Goal: Information Seeking & Learning: Learn about a topic

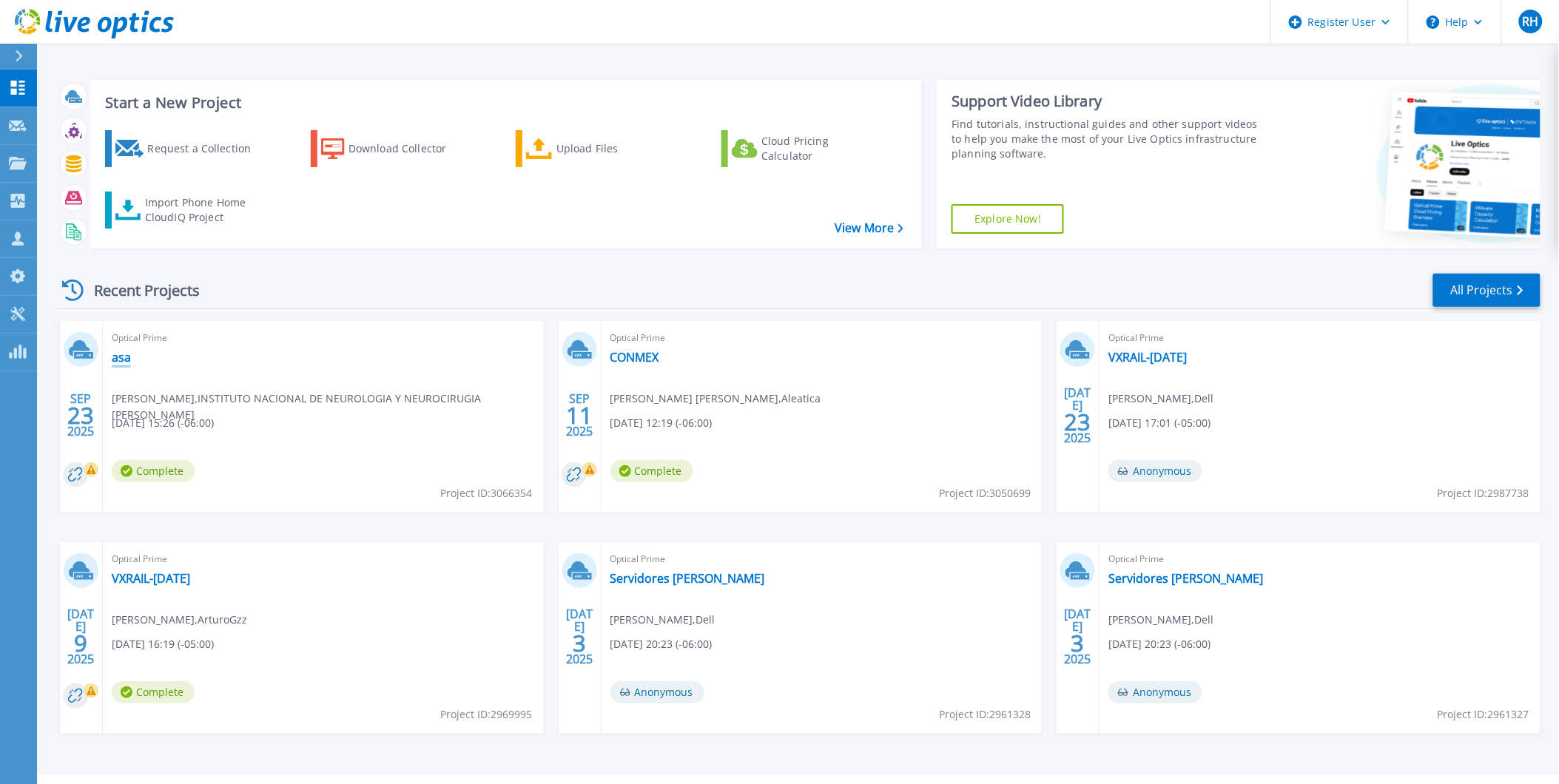
click at [123, 358] on link "asa" at bounding box center [121, 356] width 19 height 15
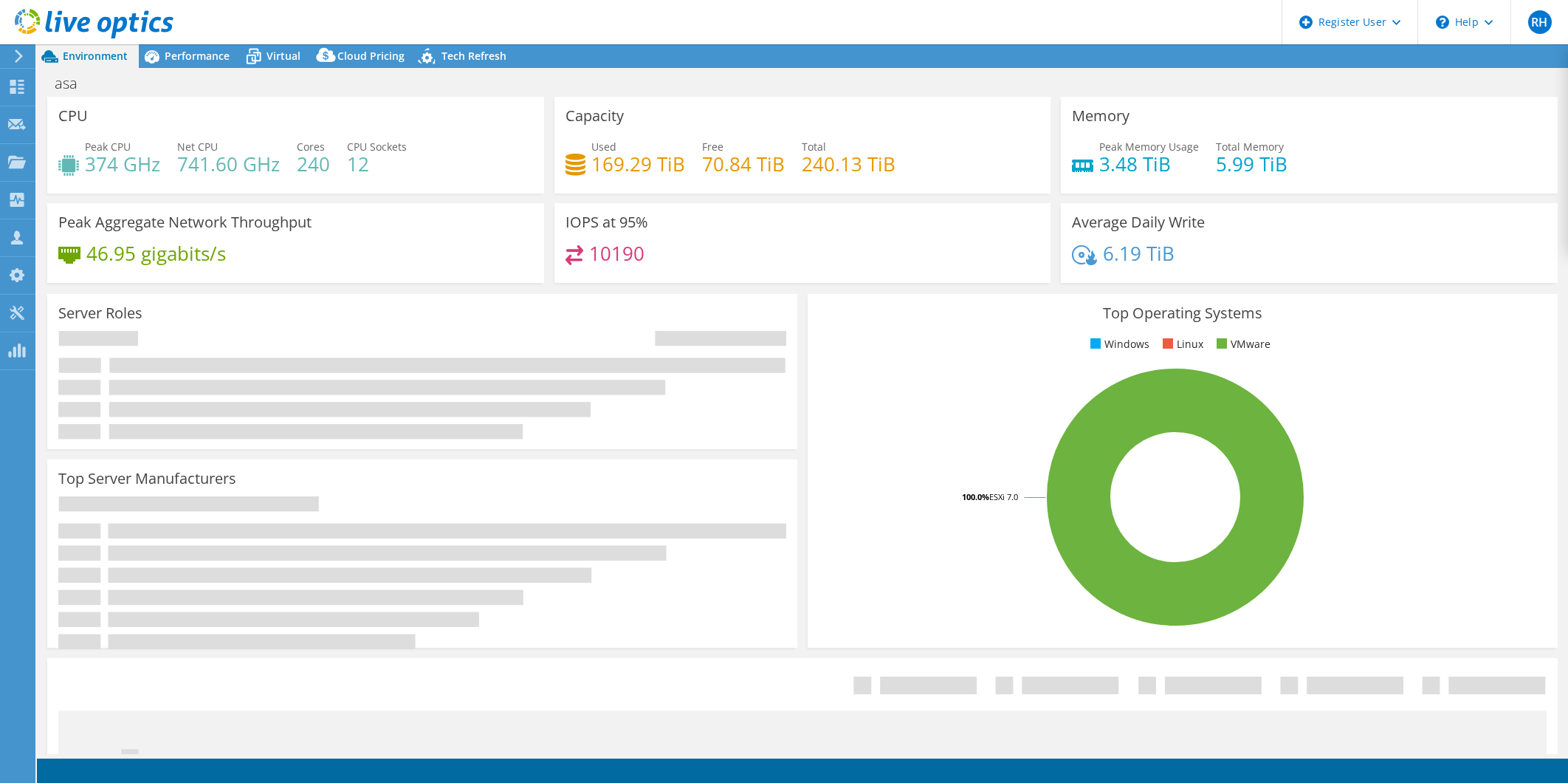
select select "USD"
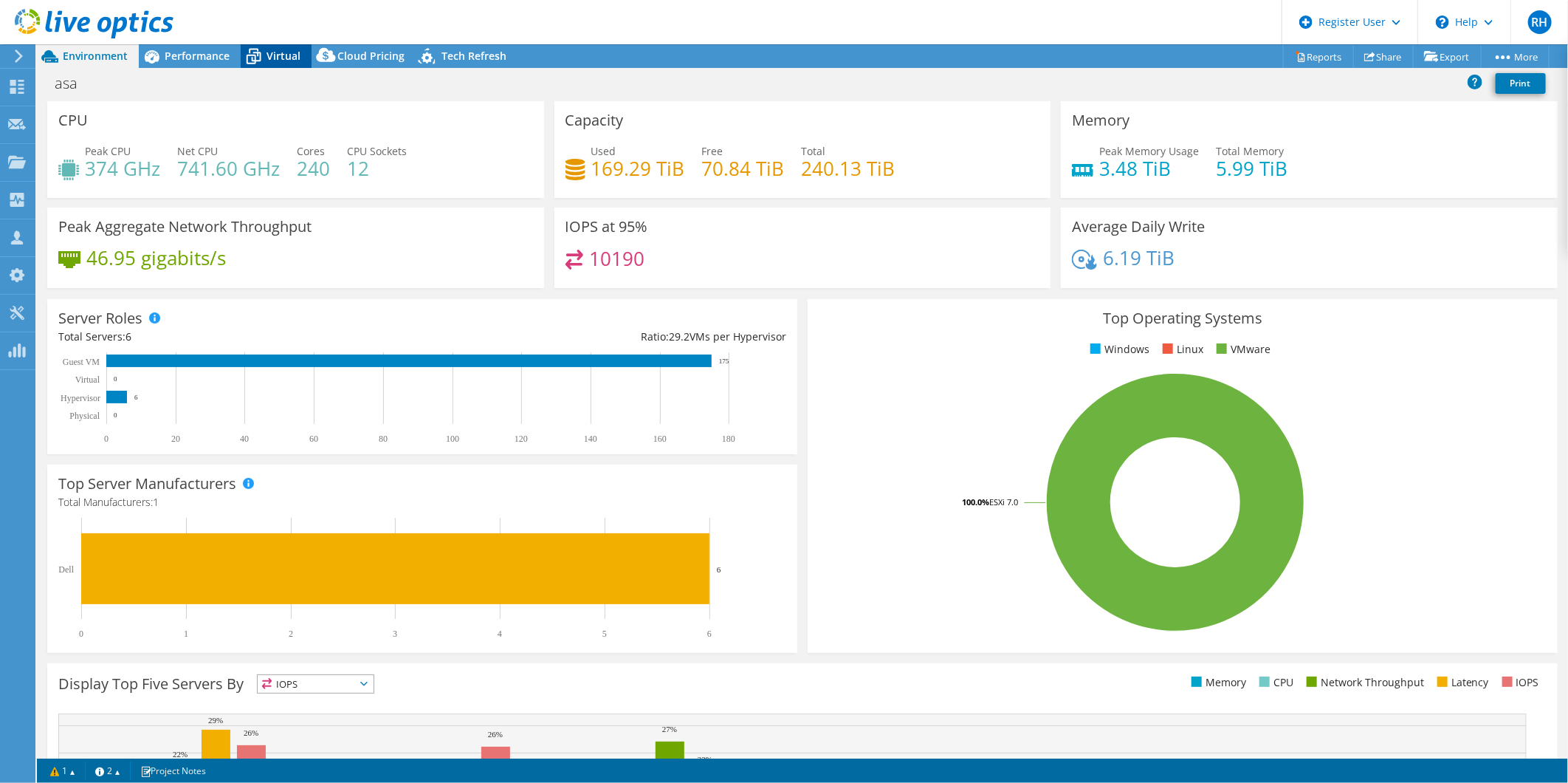
click at [275, 56] on span "Virtual" at bounding box center [283, 56] width 34 height 14
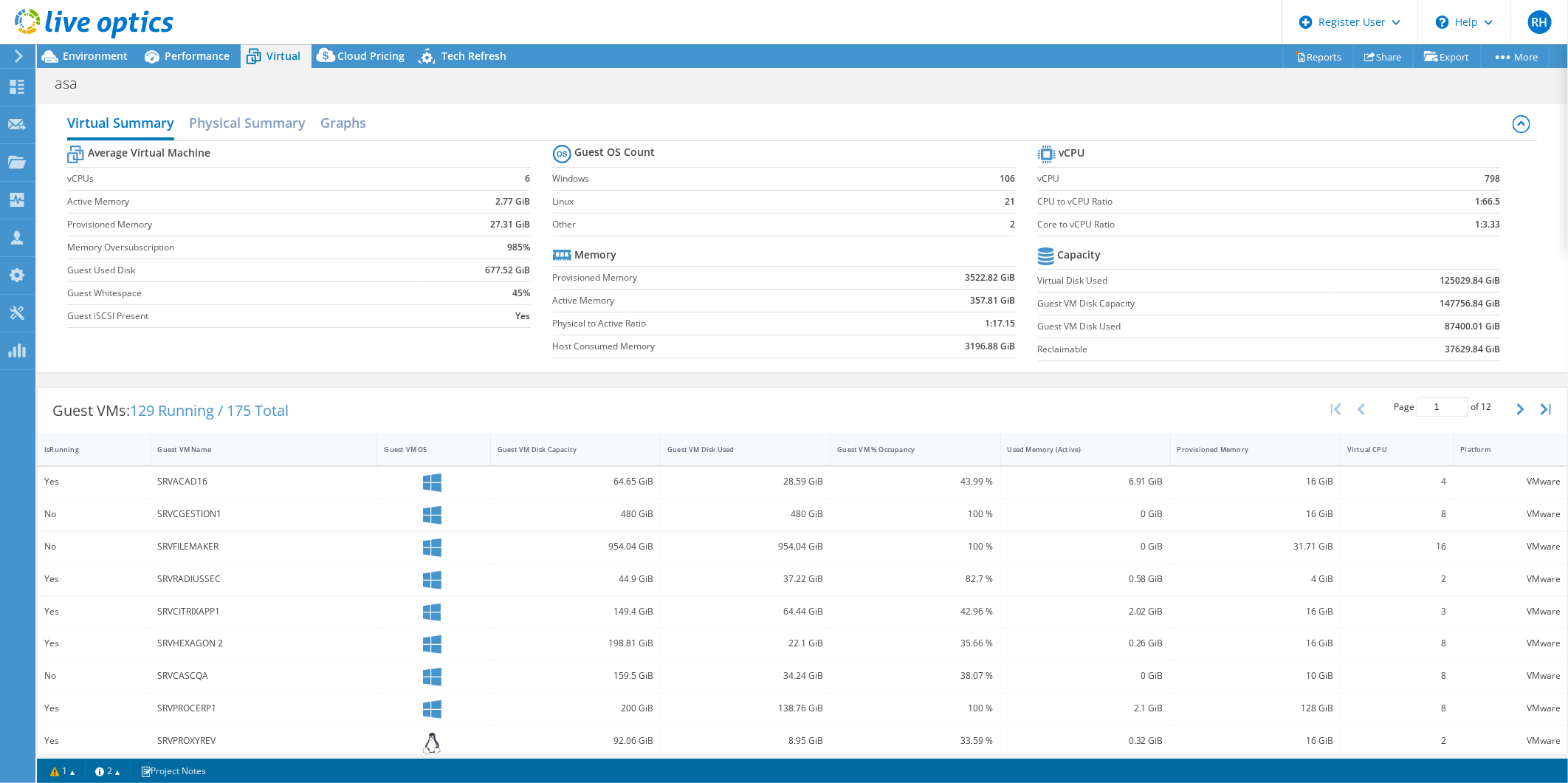
click at [689, 254] on tr "Memory" at bounding box center [784, 255] width 463 height 23
click at [377, 54] on span "Cloud Pricing" at bounding box center [371, 56] width 67 height 14
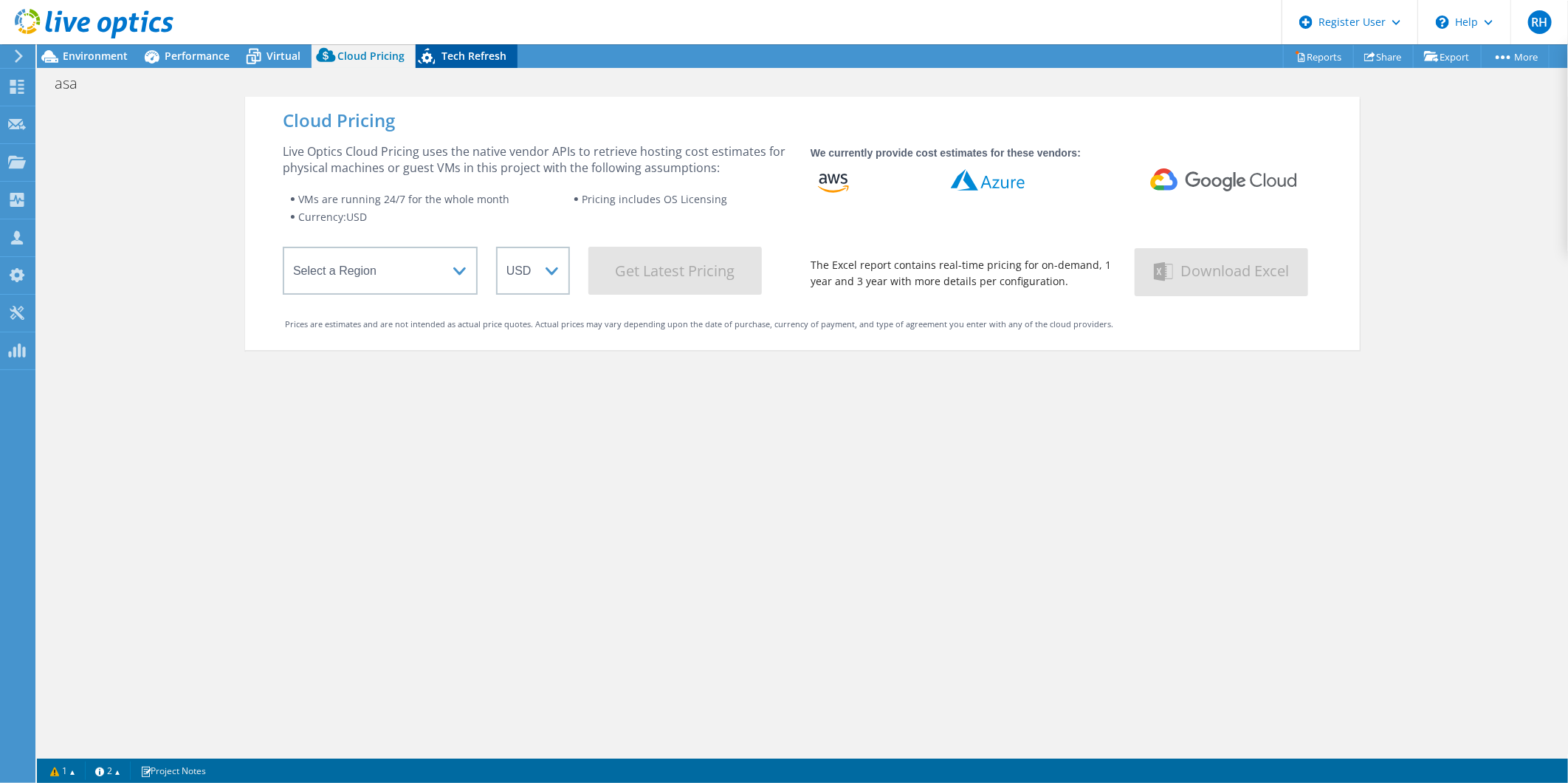
click at [442, 60] on span "Tech Refresh" at bounding box center [474, 56] width 65 height 14
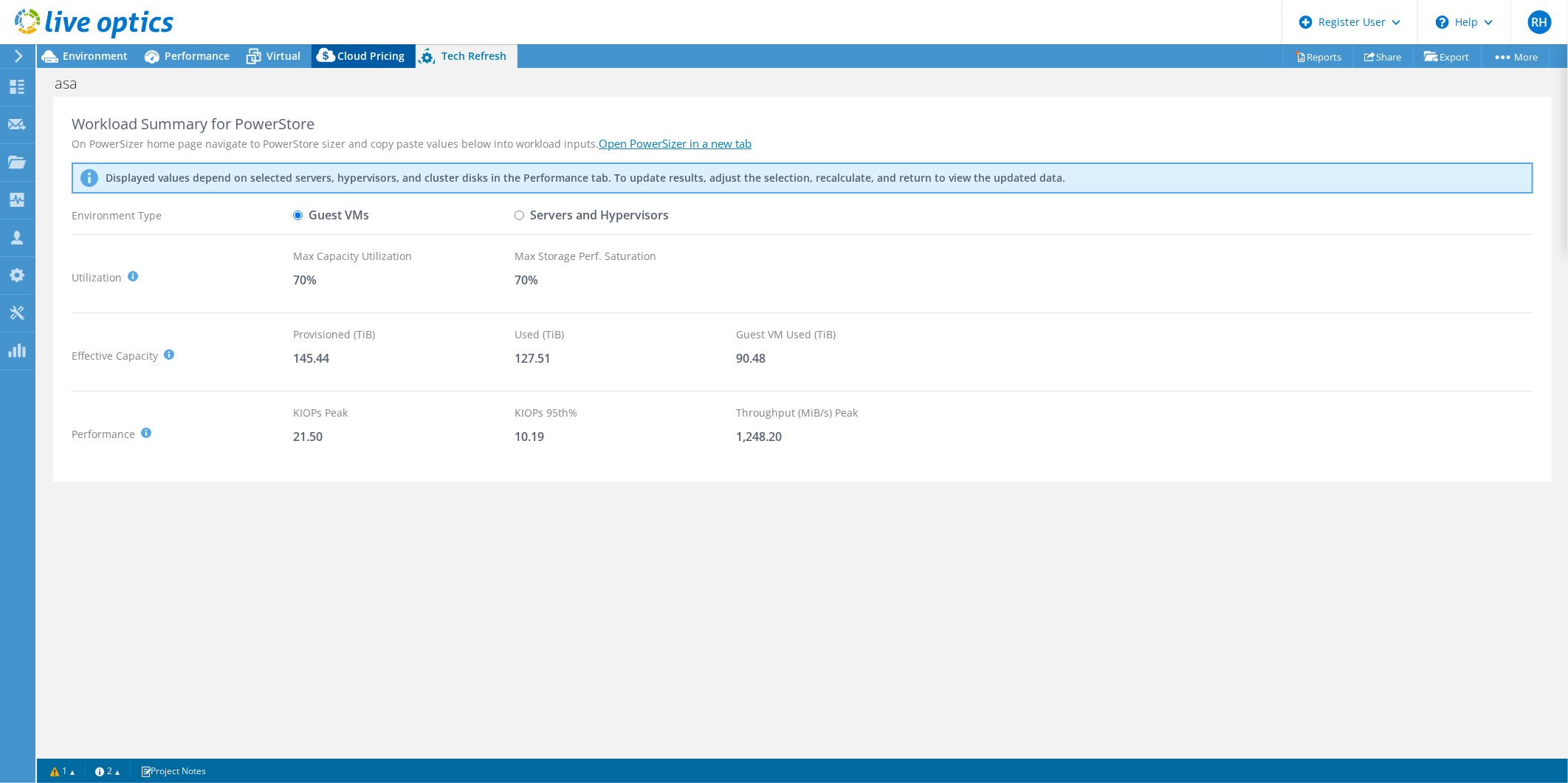
drag, startPoint x: 338, startPoint y: 51, endPoint x: 401, endPoint y: 56, distance: 63.2
click at [338, 51] on icon at bounding box center [326, 58] width 30 height 30
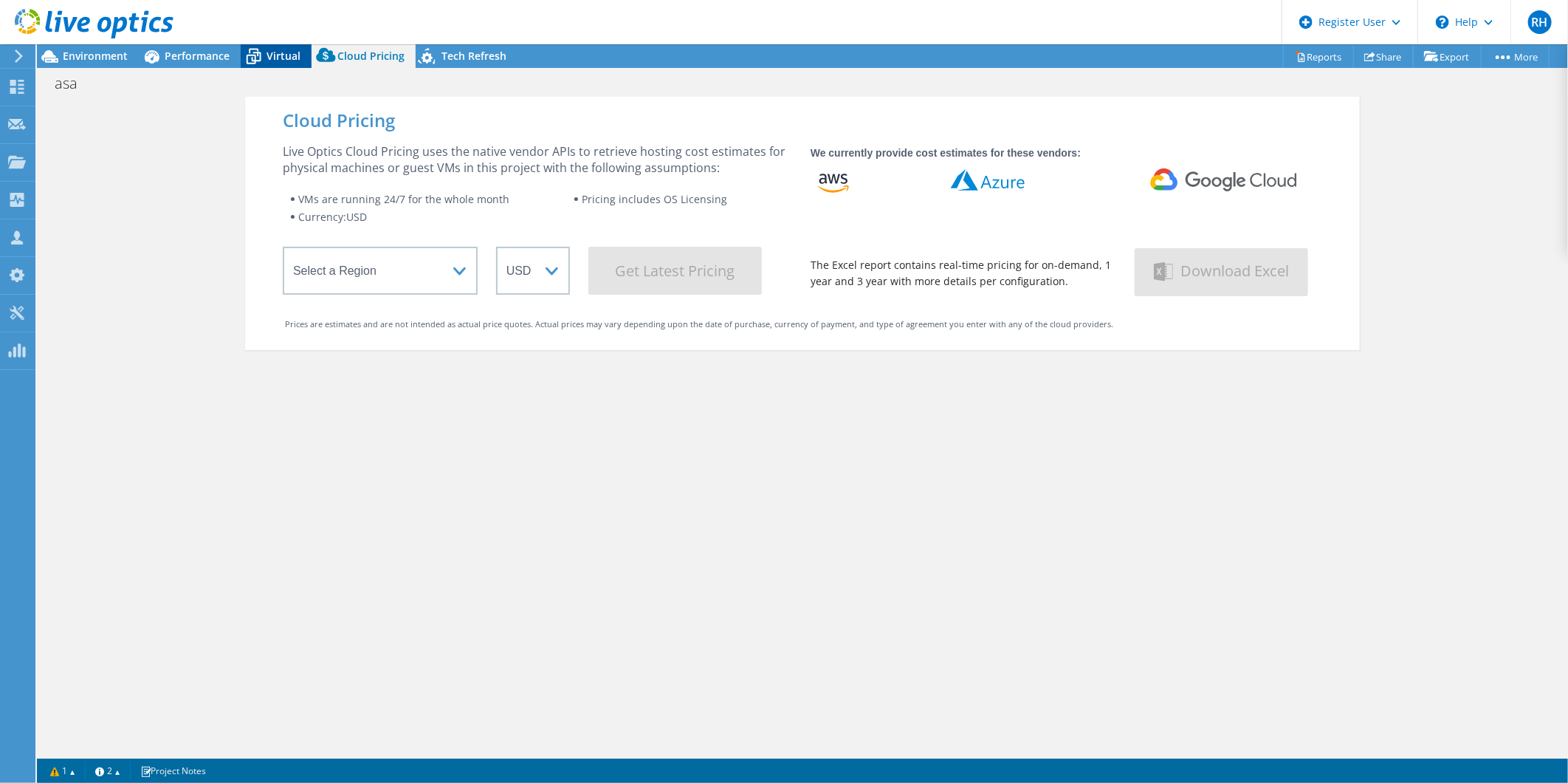
click at [276, 56] on span "Virtual" at bounding box center [283, 56] width 34 height 14
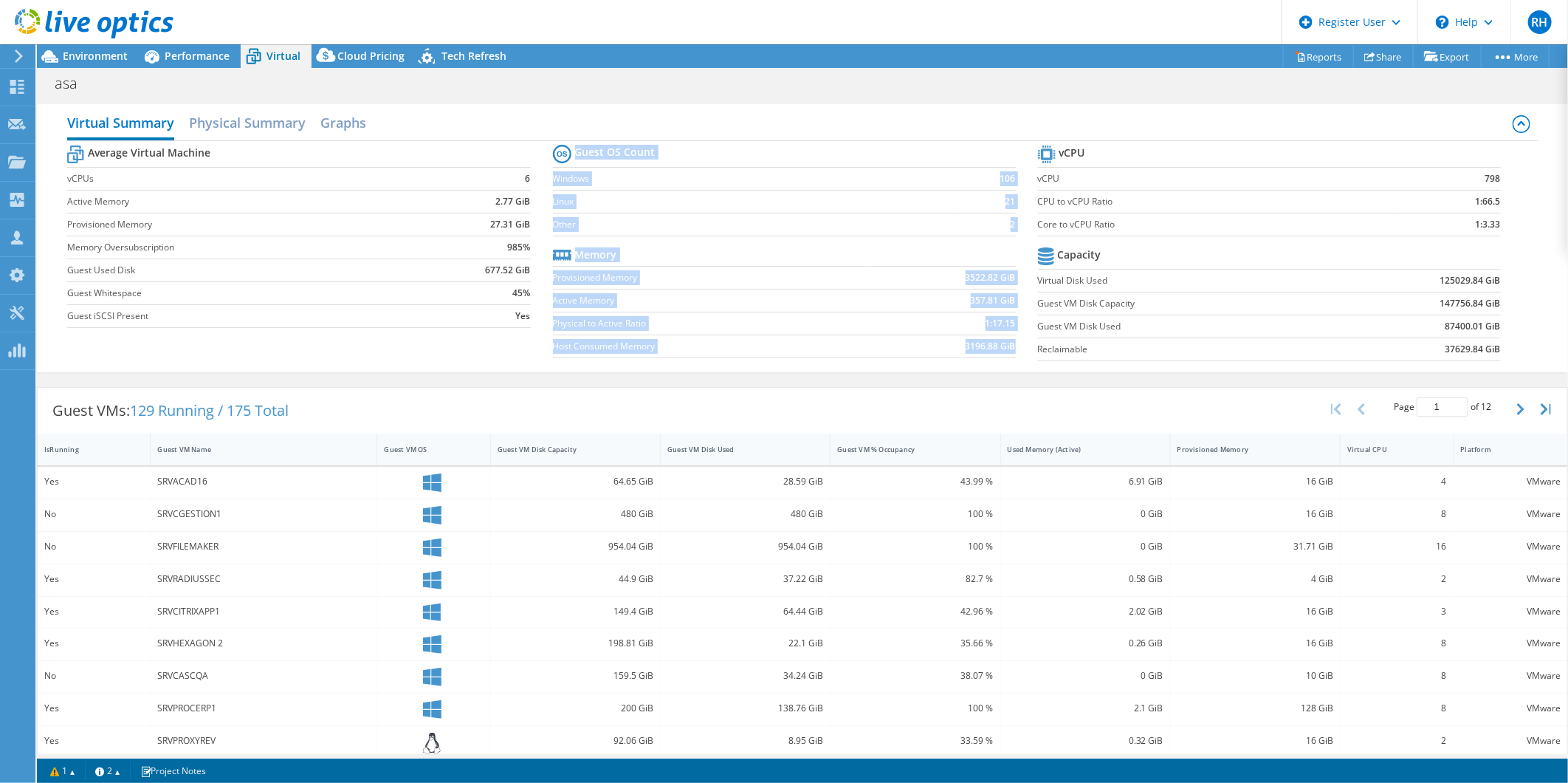
drag, startPoint x: 1026, startPoint y: 201, endPoint x: 1499, endPoint y: 200, distance: 473.0
click at [1499, 200] on div "Average Virtual Machine vCPUs 6 Active Memory 2.77 GiB Provisioned Memory 27.31…" at bounding box center [802, 254] width 1470 height 227
drag, startPoint x: 1499, startPoint y: 200, endPoint x: 1377, endPoint y: 207, distance: 122.2
click at [1496, 202] on section "vCPU vCPU 798 CPU to vCPU Ratio 1:66.5 Core to vCPU Ratio 1:3.33 Capacity Virtu…" at bounding box center [1281, 255] width 485 height 227
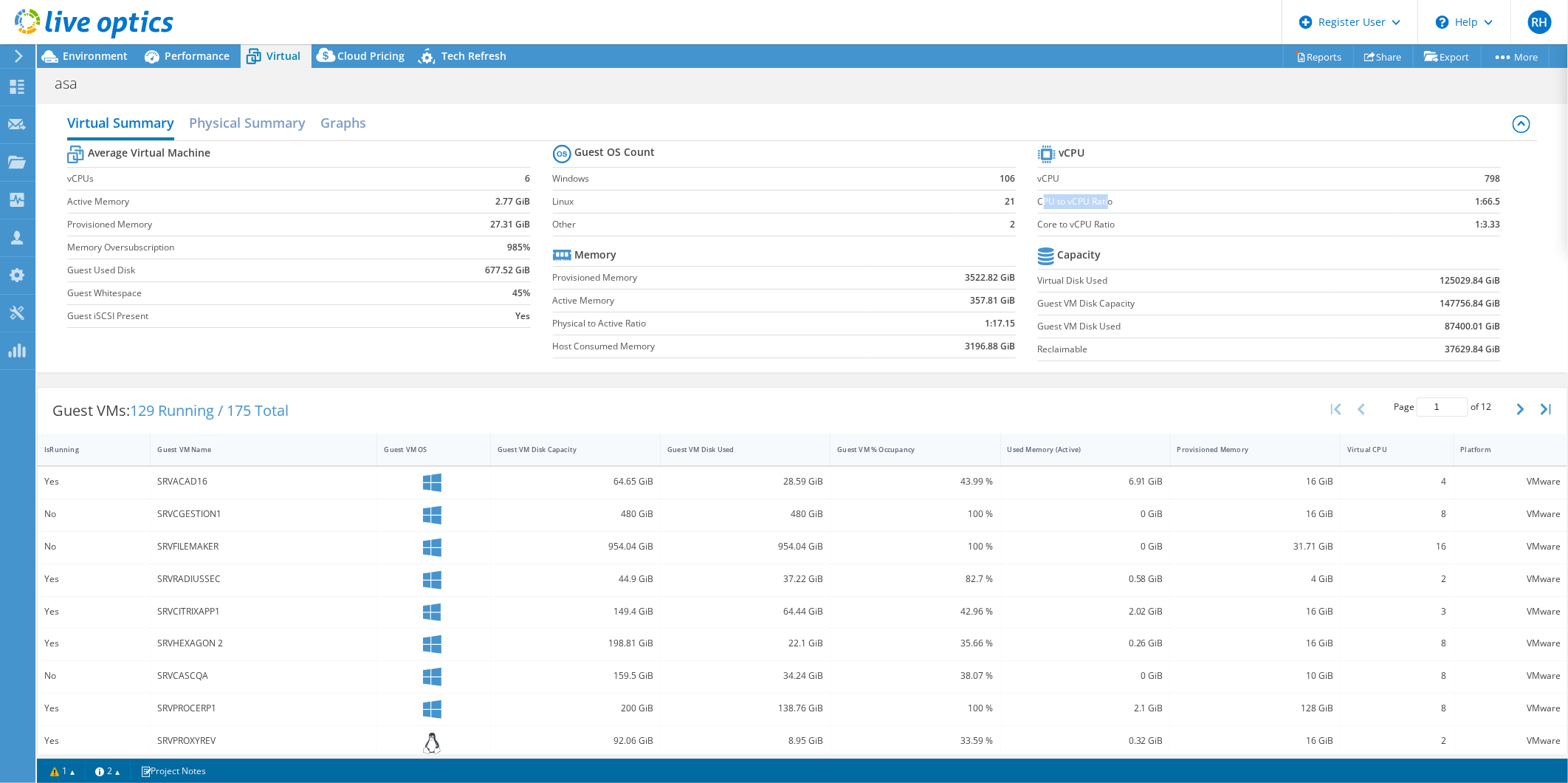
drag, startPoint x: 1100, startPoint y: 201, endPoint x: 1031, endPoint y: 201, distance: 69.0
click at [1038, 201] on label "CPU to vCPU Ratio" at bounding box center [1216, 201] width 358 height 15
drag, startPoint x: 1031, startPoint y: 201, endPoint x: 1039, endPoint y: 201, distance: 8.0
click at [1039, 201] on label "CPU to vCPU Ratio" at bounding box center [1216, 201] width 358 height 15
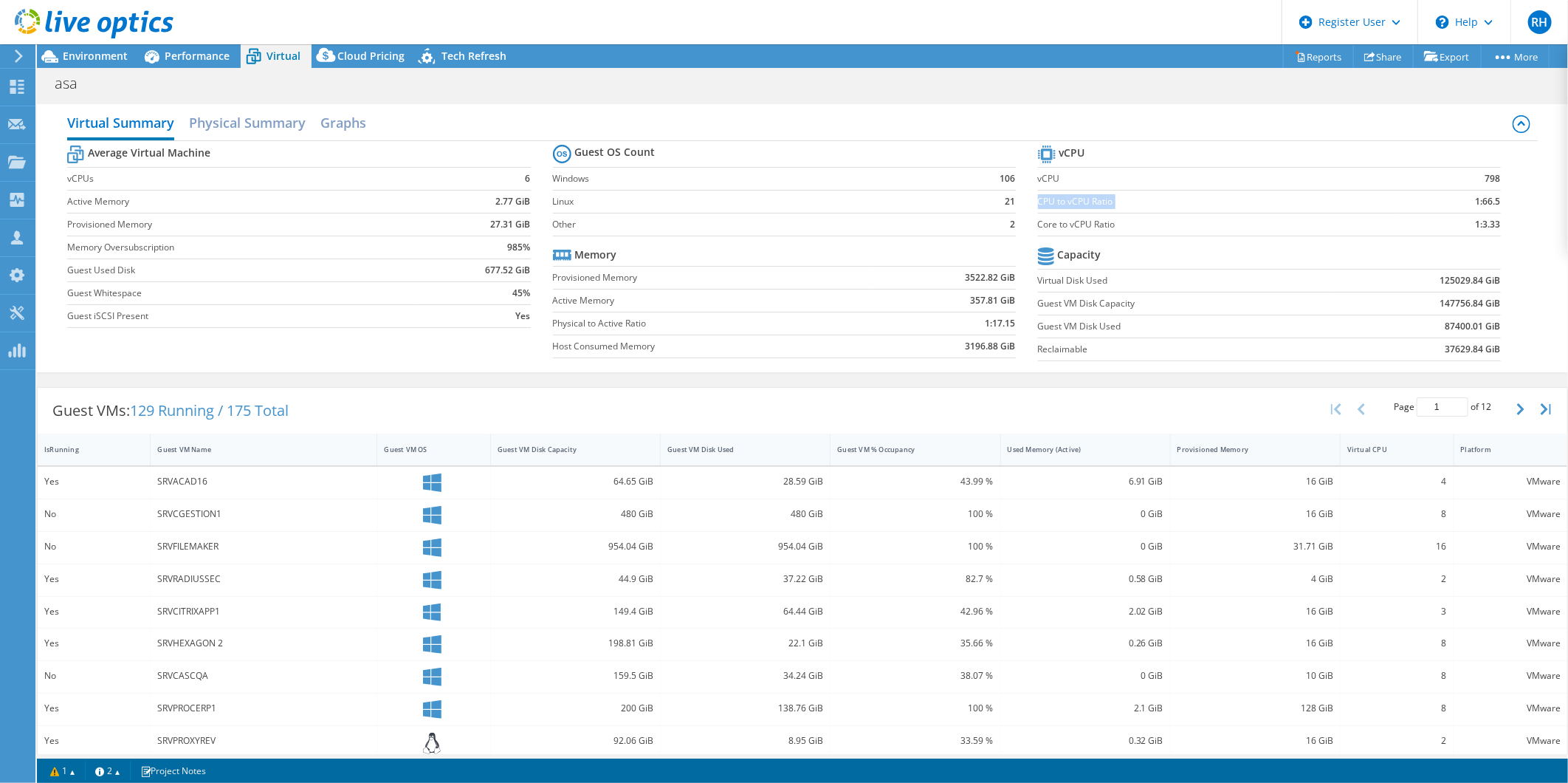
click at [1039, 201] on label "CPU to vCPU Ratio" at bounding box center [1216, 201] width 358 height 15
click at [680, 393] on div "Guest VMs: 129 Running / 175 Total Page 1 of 12 5 rows 10 rows 20 rows 25 rows …" at bounding box center [802, 410] width 1529 height 46
click at [916, 402] on div "Guest VMs: 129 Running / 175 Total Page 1 of 12 5 rows 10 rows 20 rows 25 rows …" at bounding box center [802, 410] width 1529 height 46
click at [85, 53] on span "Environment" at bounding box center [95, 56] width 65 height 14
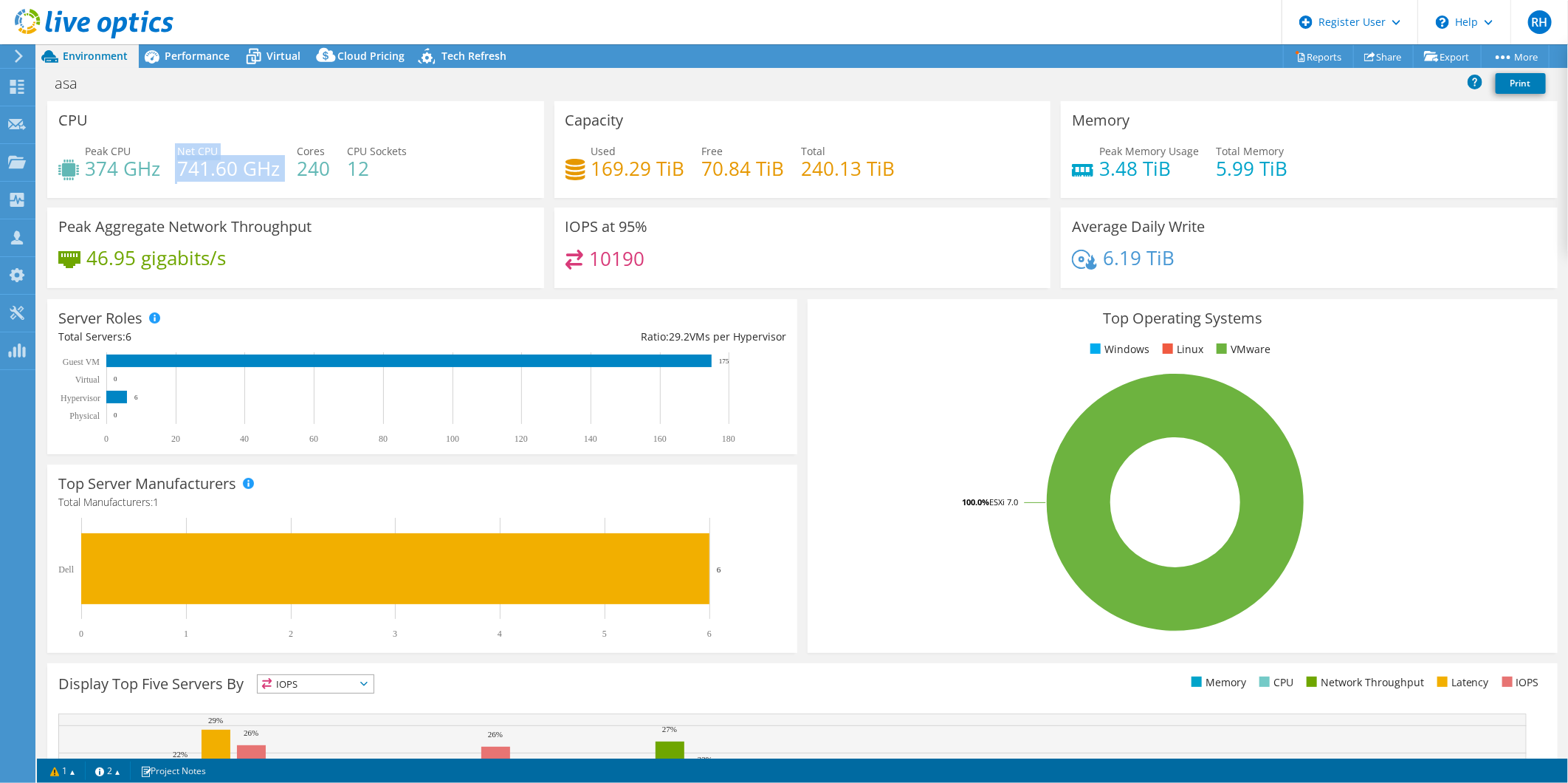
drag, startPoint x: 173, startPoint y: 168, endPoint x: 279, endPoint y: 164, distance: 106.1
click at [279, 164] on div "Peak CPU 374 GHz Net CPU 741.60 GHz Cores 240 CPU Sockets 12" at bounding box center [295, 168] width 474 height 48
drag, startPoint x: 279, startPoint y: 164, endPoint x: 199, endPoint y: 167, distance: 80.1
click at [199, 167] on h4 "741.60 GHz" at bounding box center [229, 168] width 103 height 16
drag, startPoint x: 407, startPoint y: 172, endPoint x: 344, endPoint y: 172, distance: 63.0
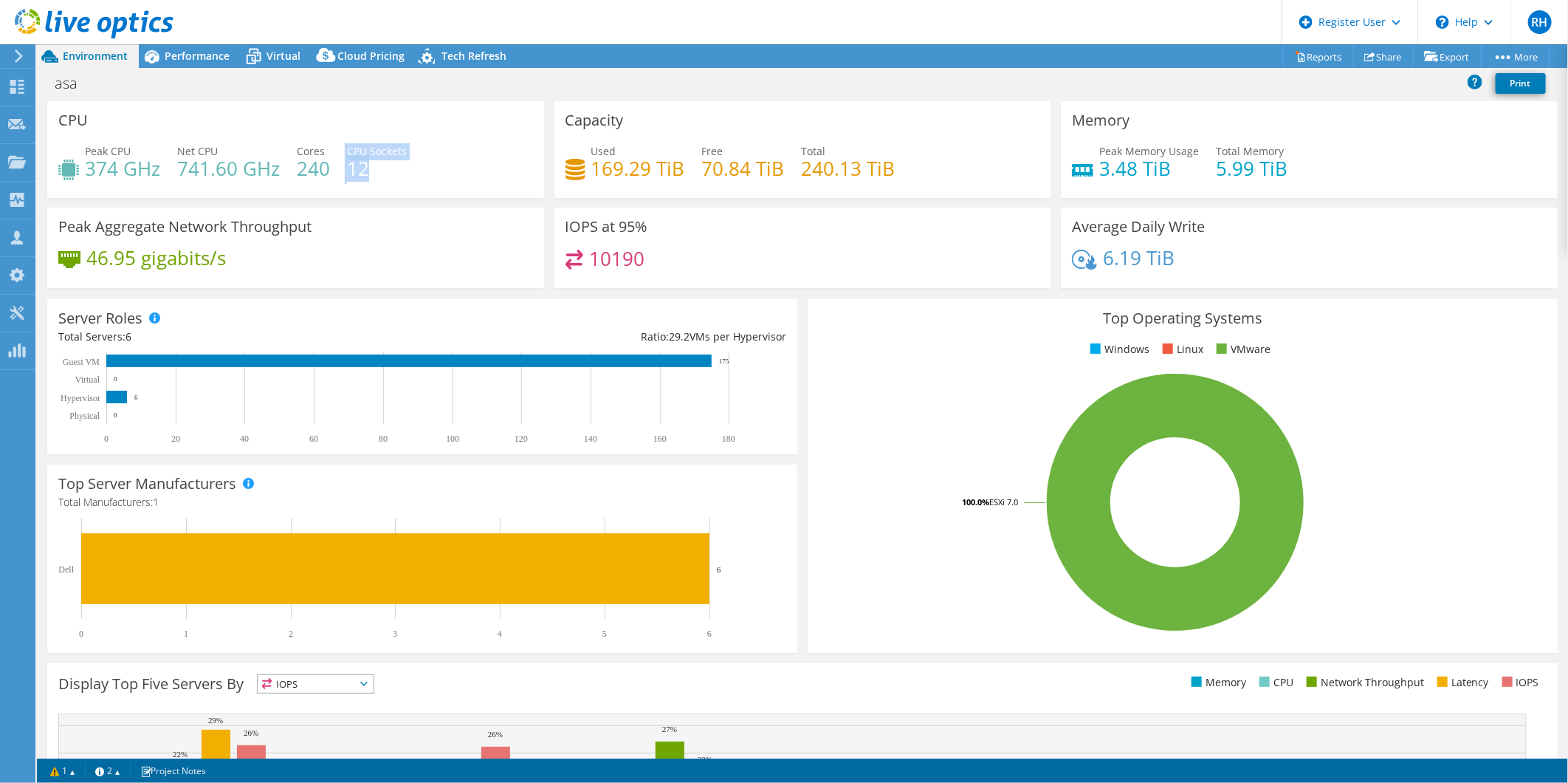
click at [344, 172] on div "Peak CPU 374 GHz Net CPU 741.60 GHz Cores 240 CPU Sockets 12" at bounding box center [295, 168] width 474 height 48
drag, startPoint x: 344, startPoint y: 172, endPoint x: 364, endPoint y: 175, distance: 20.2
click at [364, 175] on h4 "12" at bounding box center [376, 168] width 59 height 16
drag, startPoint x: 160, startPoint y: 168, endPoint x: 88, endPoint y: 170, distance: 72.0
click at [88, 170] on div "Peak CPU 374 GHz Net CPU 741.60 GHz Cores 240 CPU Sockets 12" at bounding box center [295, 168] width 474 height 48
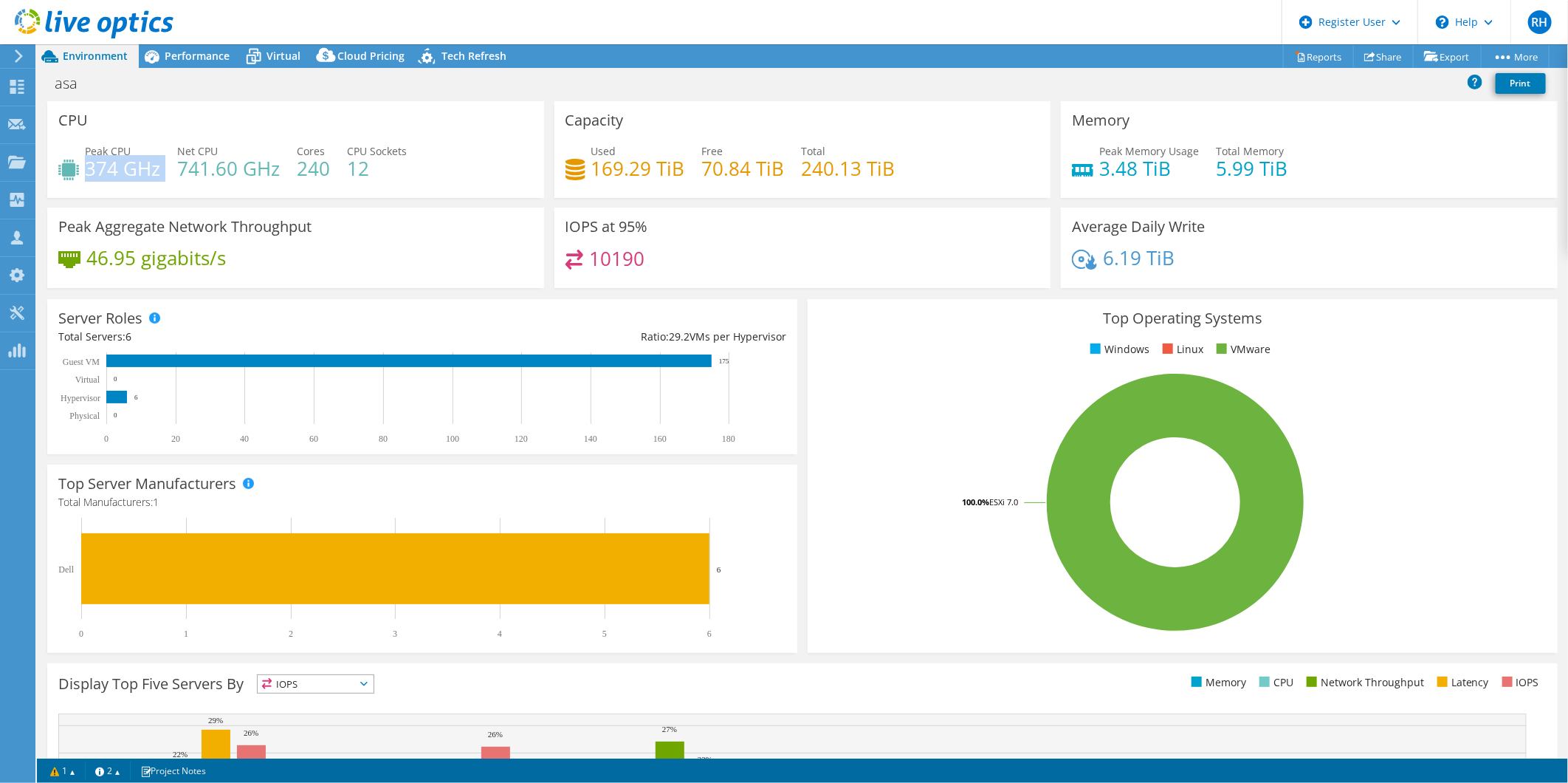
drag, startPoint x: 88, startPoint y: 170, endPoint x: 112, endPoint y: 181, distance: 26.4
click at [112, 181] on div "Peak CPU 374 GHz Net CPU 741.60 GHz Cores 240 CPU Sockets 12" at bounding box center [295, 168] width 474 height 48
drag, startPoint x: 82, startPoint y: 165, endPoint x: 118, endPoint y: 167, distance: 36.1
click at [118, 167] on div "Peak CPU 374 GHz" at bounding box center [109, 161] width 102 height 34
drag, startPoint x: 118, startPoint y: 167, endPoint x: 151, endPoint y: 194, distance: 42.6
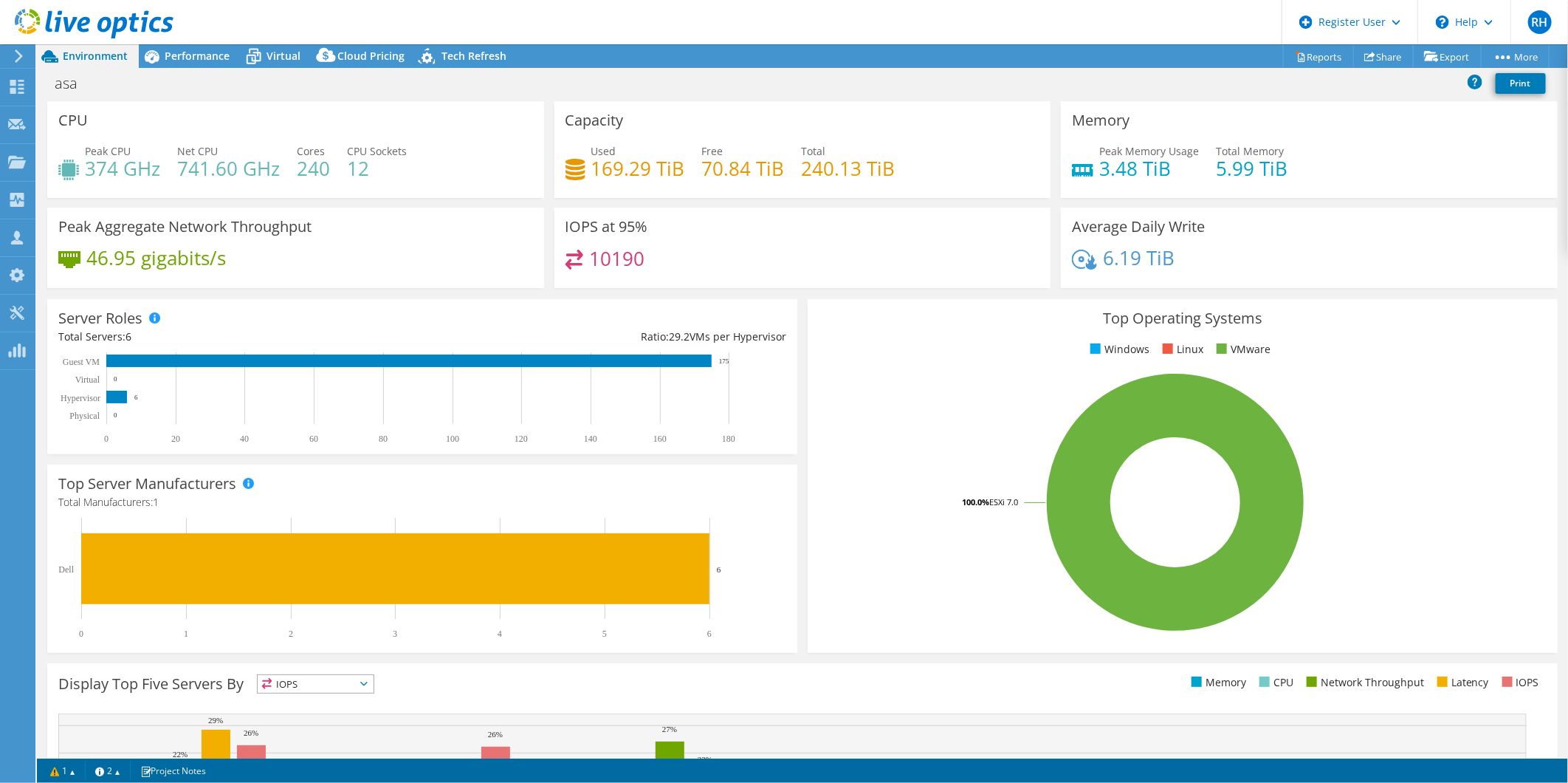
click at [151, 194] on div "CPU Peak CPU 374 GHz Net CPU 741.60 GHz Cores 240 CPU Sockets 12" at bounding box center [295, 150] width 496 height 97
drag, startPoint x: 181, startPoint y: 171, endPoint x: 236, endPoint y: 173, distance: 55.0
click at [236, 173] on h4 "741.60 GHz" at bounding box center [229, 168] width 103 height 16
drag, startPoint x: 236, startPoint y: 173, endPoint x: 222, endPoint y: 183, distance: 17.2
click at [222, 183] on div "Peak CPU 374 GHz Net CPU 741.60 GHz Cores 240 CPU Sockets 12" at bounding box center [295, 168] width 474 height 48
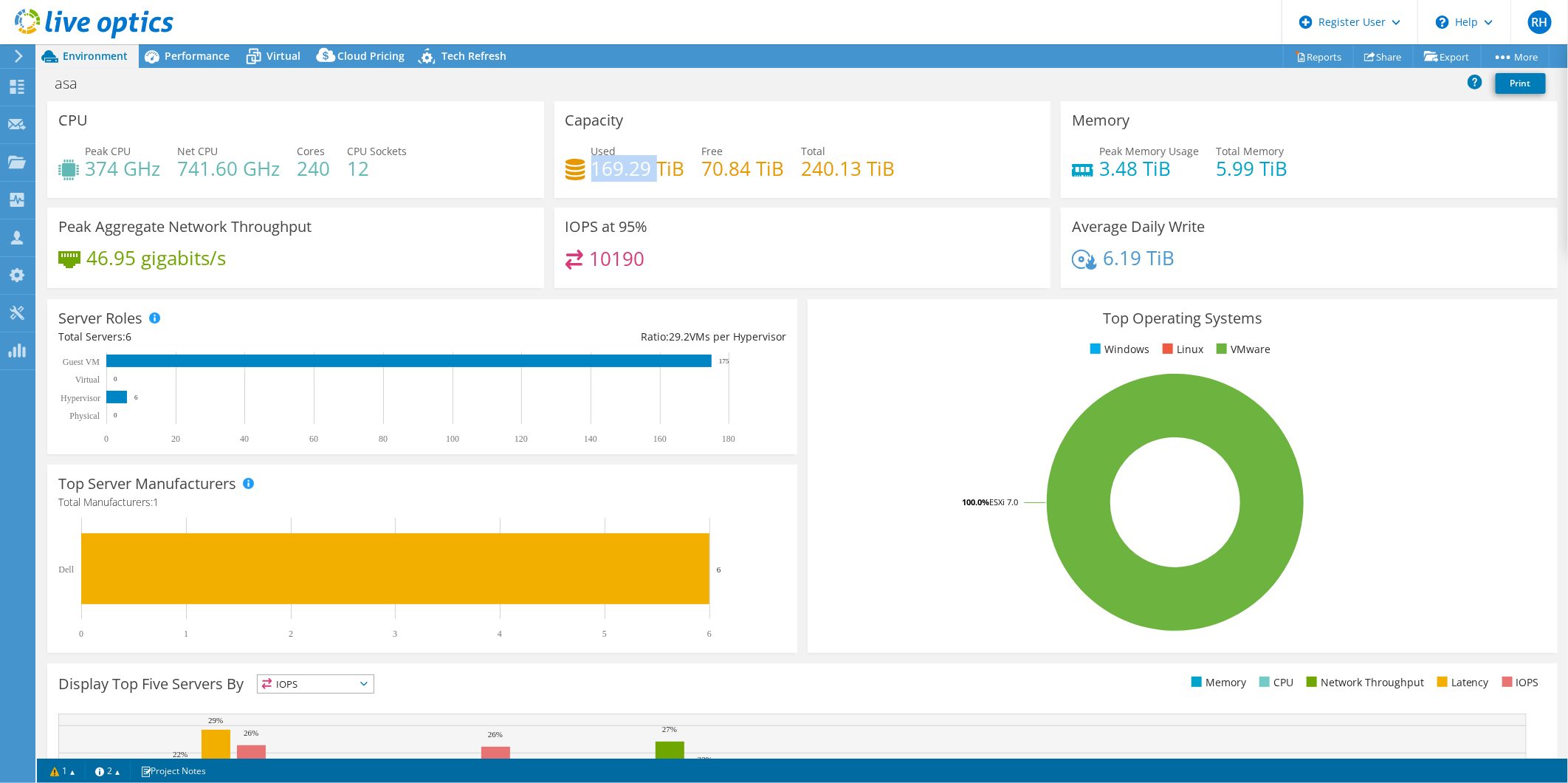
drag, startPoint x: 653, startPoint y: 164, endPoint x: 590, endPoint y: 165, distance: 63.0
click at [591, 165] on h4 "169.29 TiB" at bounding box center [638, 168] width 94 height 16
drag, startPoint x: 590, startPoint y: 165, endPoint x: 644, endPoint y: 175, distance: 54.9
click at [644, 175] on h4 "169.29 TiB" at bounding box center [638, 168] width 94 height 16
drag, startPoint x: 1167, startPoint y: 171, endPoint x: 1095, endPoint y: 165, distance: 72.2
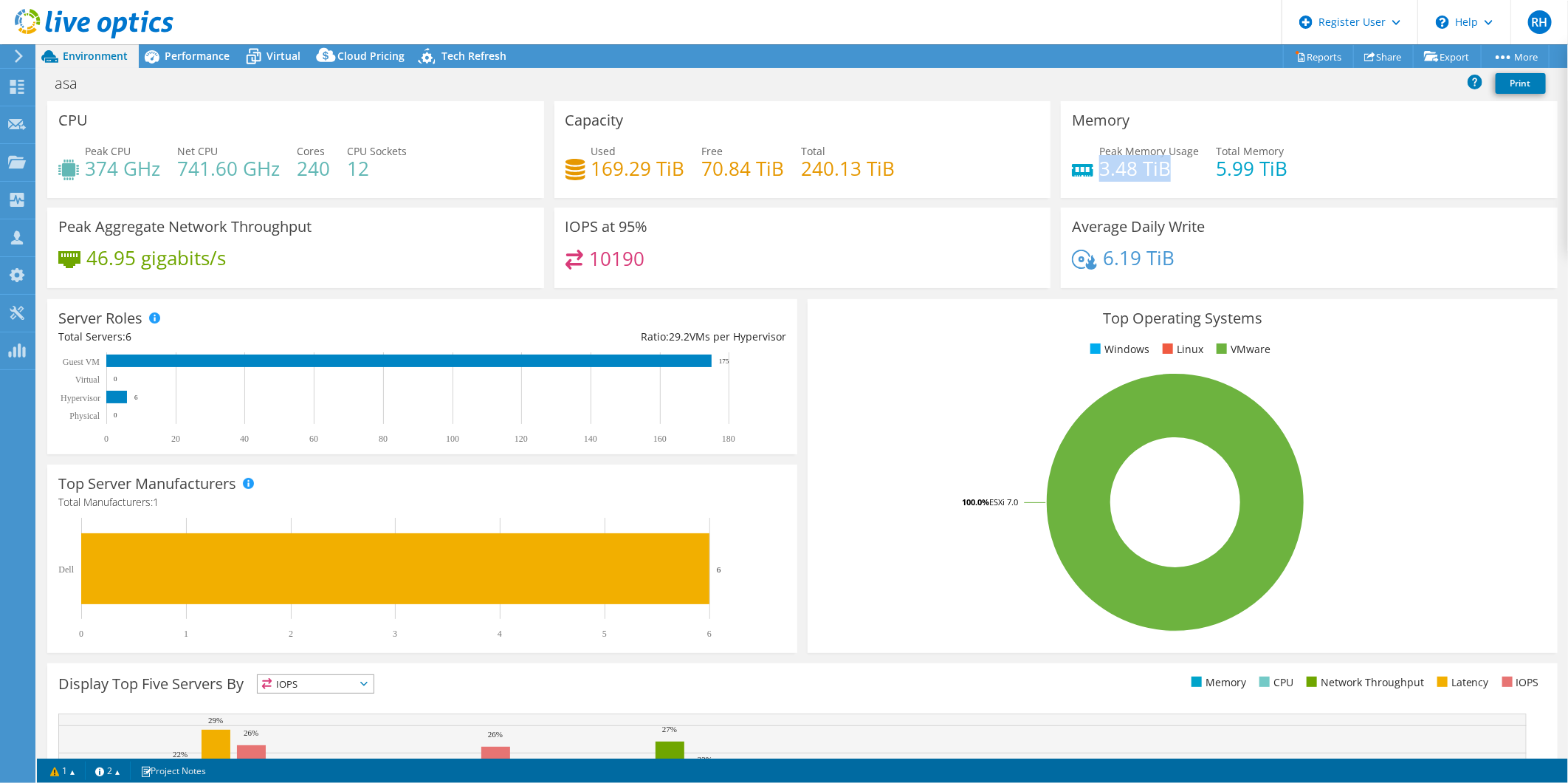
click at [1098, 165] on h4 "3.48 TiB" at bounding box center [1148, 168] width 100 height 16
drag, startPoint x: 1095, startPoint y: 165, endPoint x: 1180, endPoint y: 187, distance: 87.8
click at [1180, 187] on div "Peak Memory Usage 3.48 TiB Total Memory 5.99 TiB" at bounding box center [1308, 168] width 474 height 48
click at [219, 56] on span "Performance" at bounding box center [197, 56] width 65 height 14
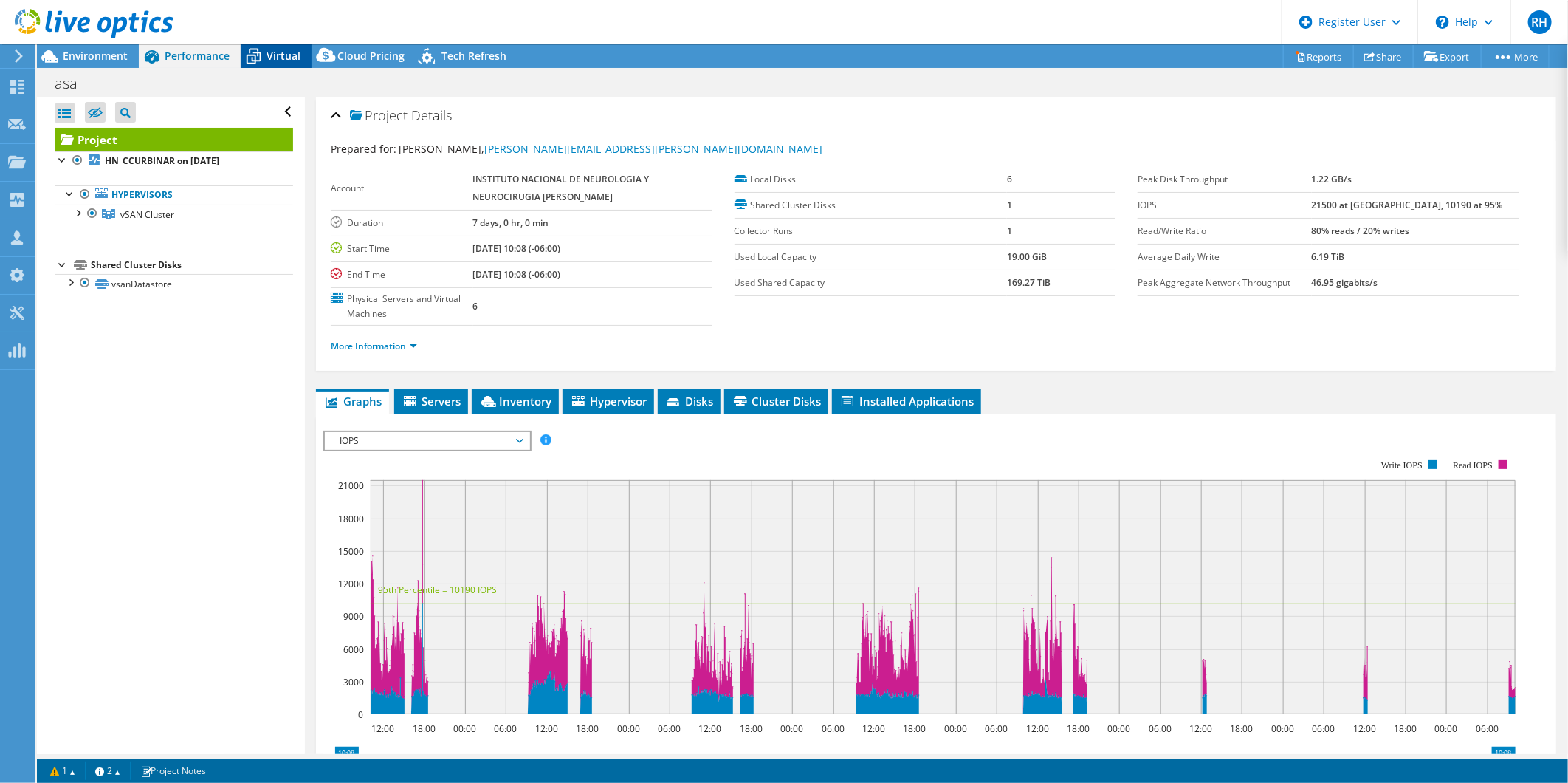
click at [254, 59] on icon at bounding box center [254, 56] width 26 height 26
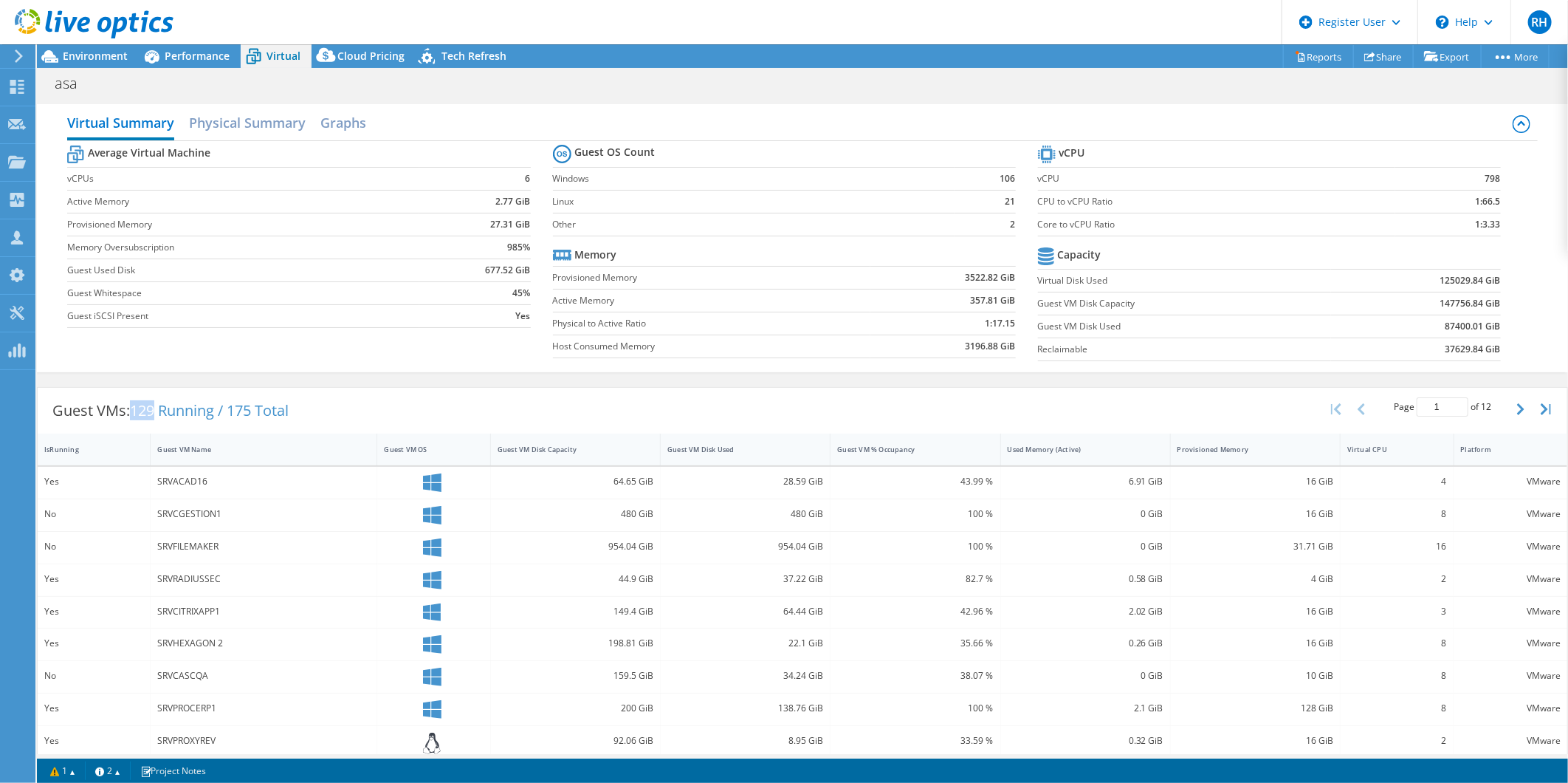
drag, startPoint x: 158, startPoint y: 414, endPoint x: 135, endPoint y: 412, distance: 23.1
click at [135, 412] on span "129 Running / 175 Total" at bounding box center [209, 410] width 158 height 20
click at [106, 63] on div "Environment" at bounding box center [87, 56] width 102 height 24
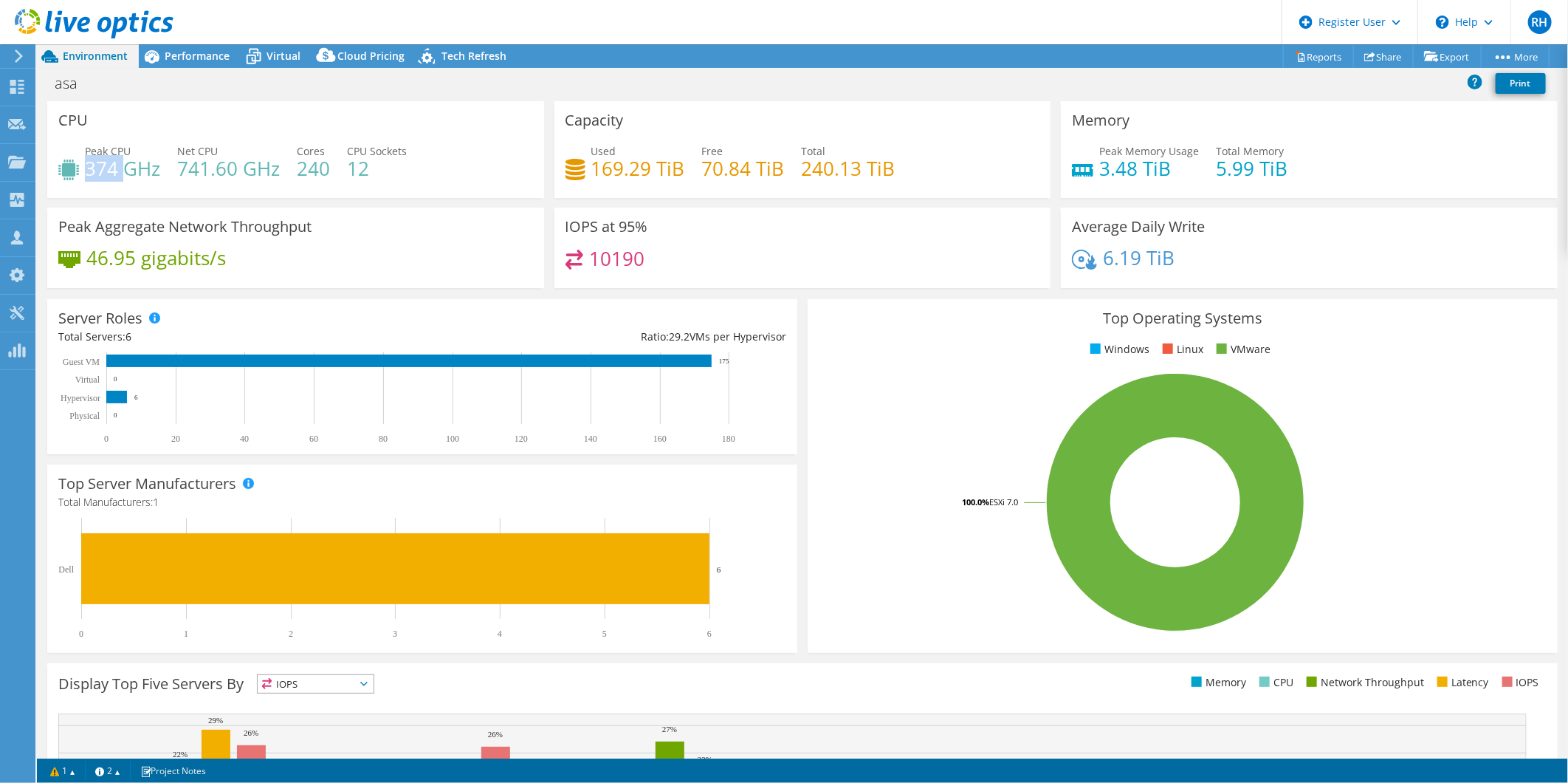
drag, startPoint x: 121, startPoint y: 160, endPoint x: 87, endPoint y: 175, distance: 37.2
click at [87, 175] on h4 "374 GHz" at bounding box center [123, 168] width 75 height 16
click at [205, 59] on span "Performance" at bounding box center [197, 56] width 65 height 14
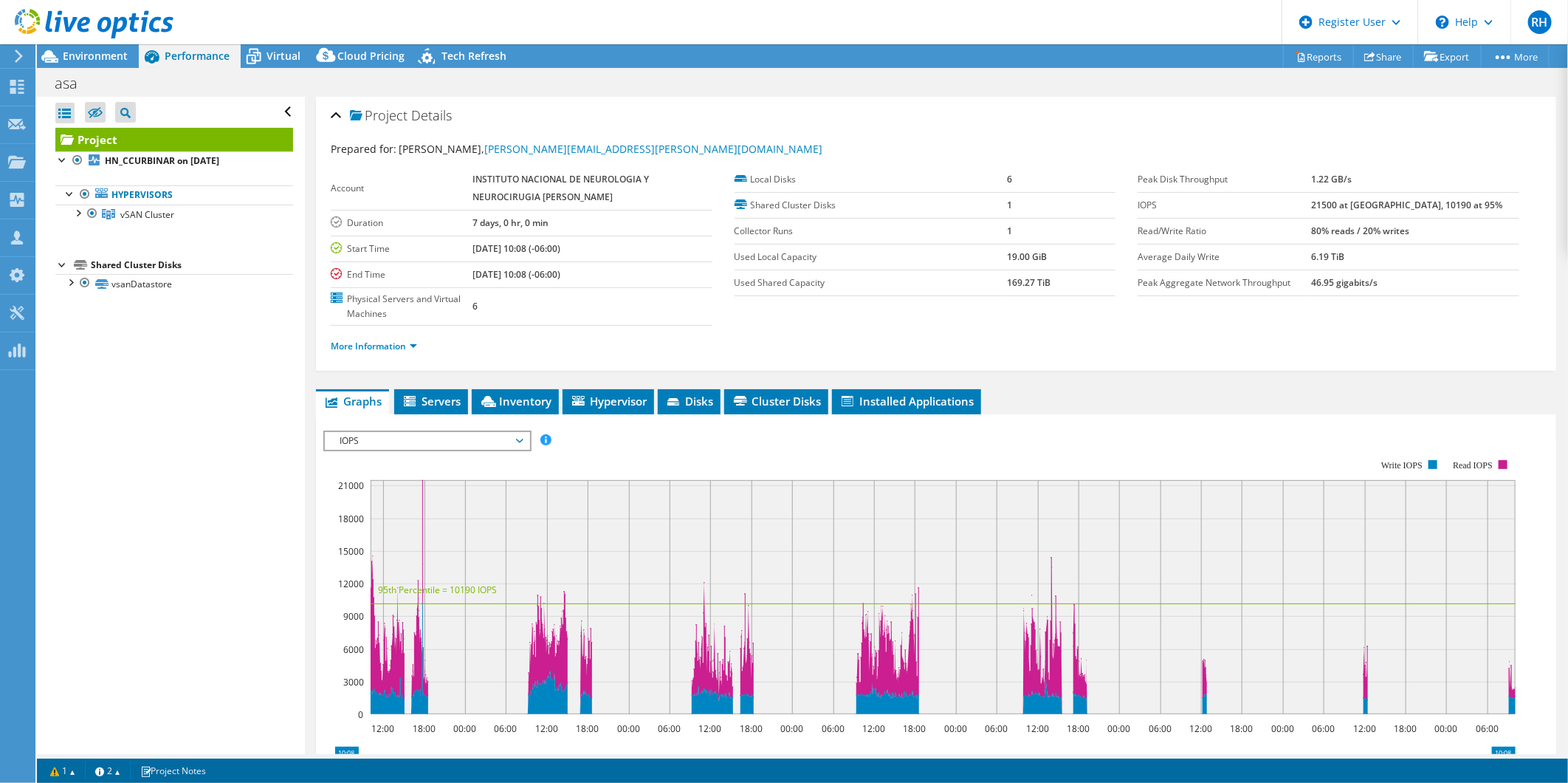
click at [456, 433] on span "IOPS" at bounding box center [426, 441] width 189 height 18
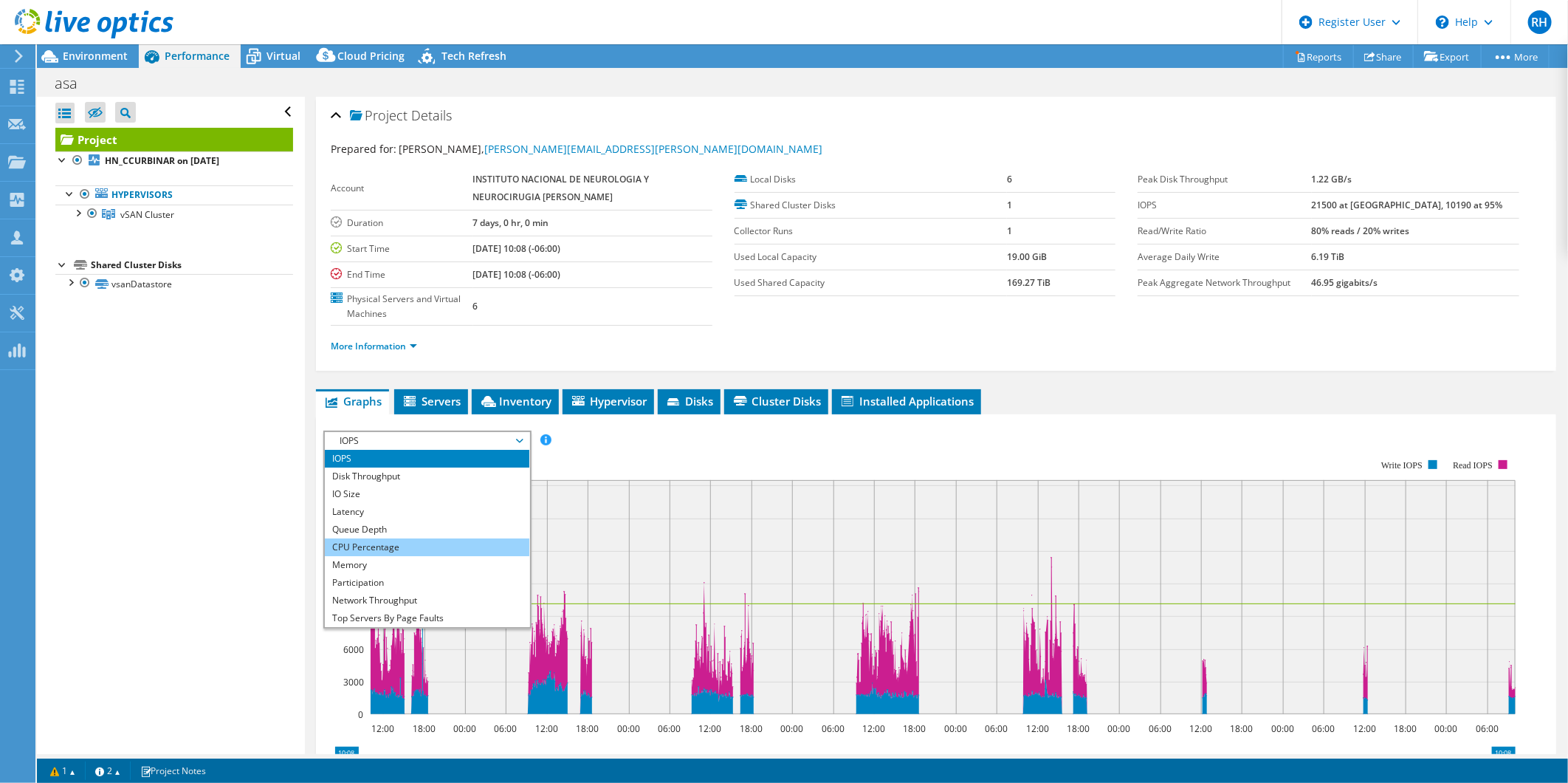
click at [373, 549] on li "CPU Percentage" at bounding box center [427, 547] width 204 height 18
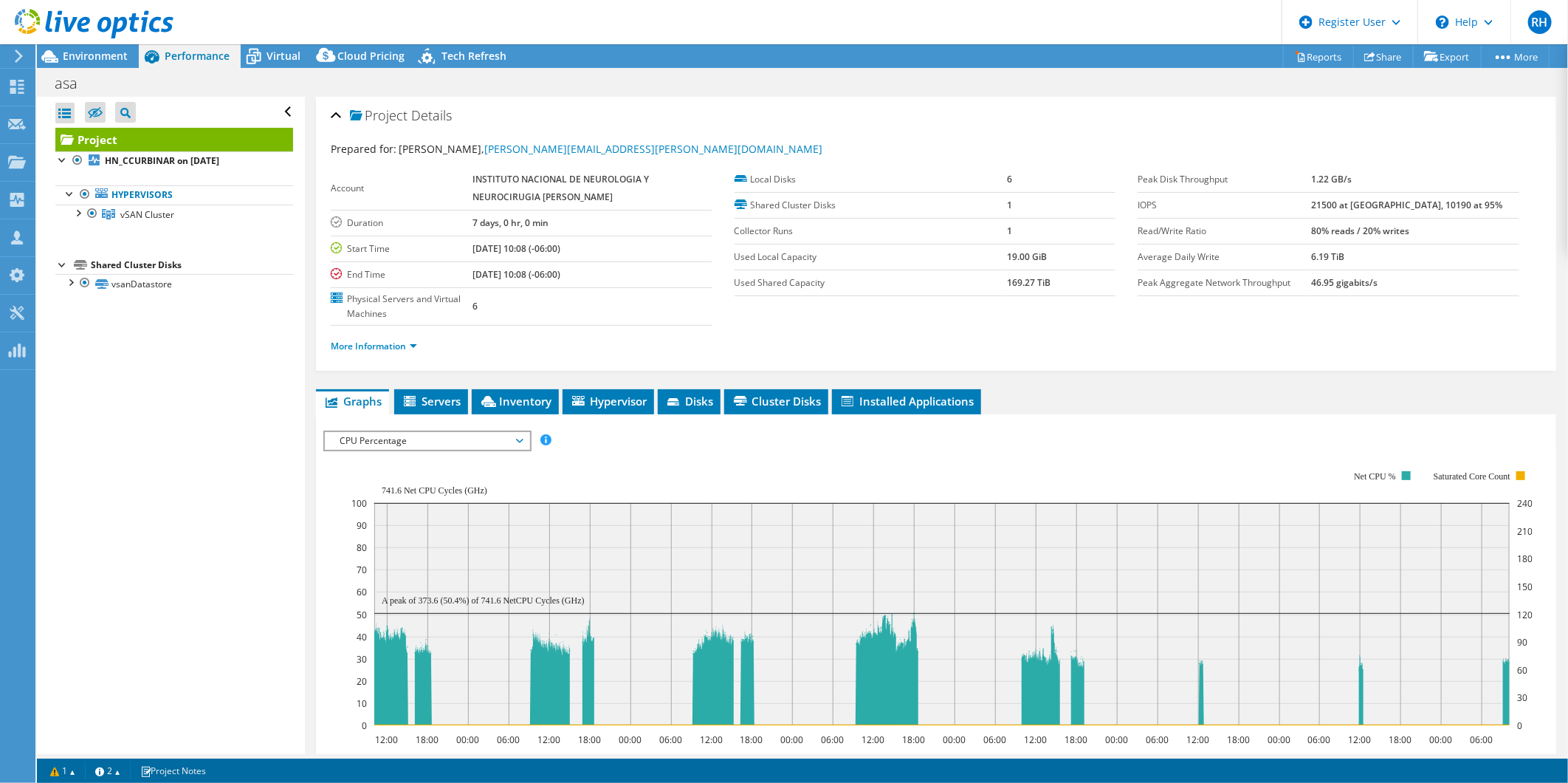
scroll to position [82, 0]
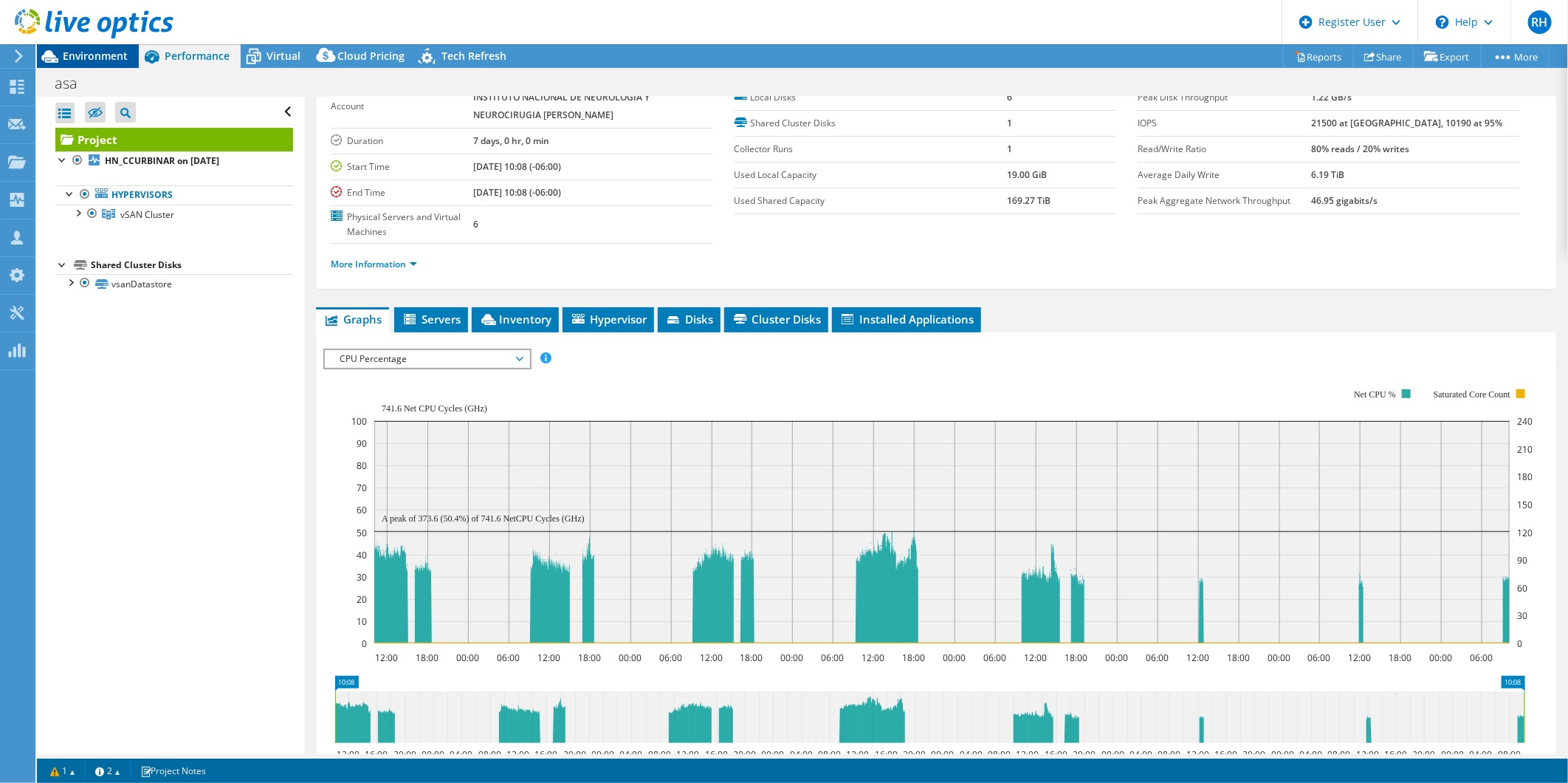
click at [103, 62] on span "Environment" at bounding box center [95, 56] width 65 height 14
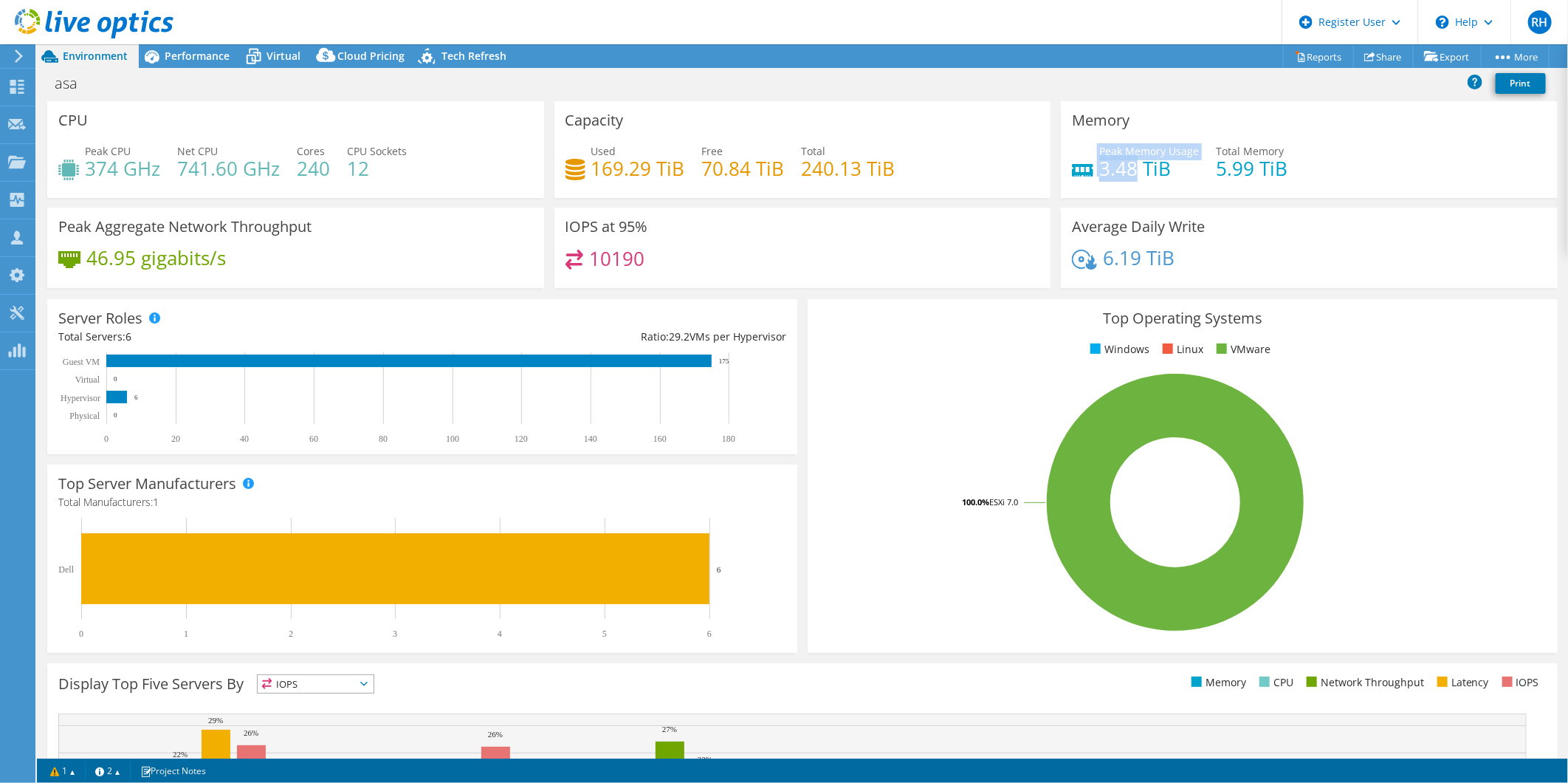
drag, startPoint x: 1128, startPoint y: 161, endPoint x: 1082, endPoint y: 161, distance: 46.0
click at [1082, 161] on div "Peak Memory Usage 3.48 TiB" at bounding box center [1135, 161] width 127 height 34
drag, startPoint x: 1082, startPoint y: 161, endPoint x: 1096, endPoint y: 168, distance: 15.7
click at [1098, 168] on h4 "3.48 TiB" at bounding box center [1148, 168] width 100 height 16
drag, startPoint x: 957, startPoint y: 233, endPoint x: 775, endPoint y: 216, distance: 182.8
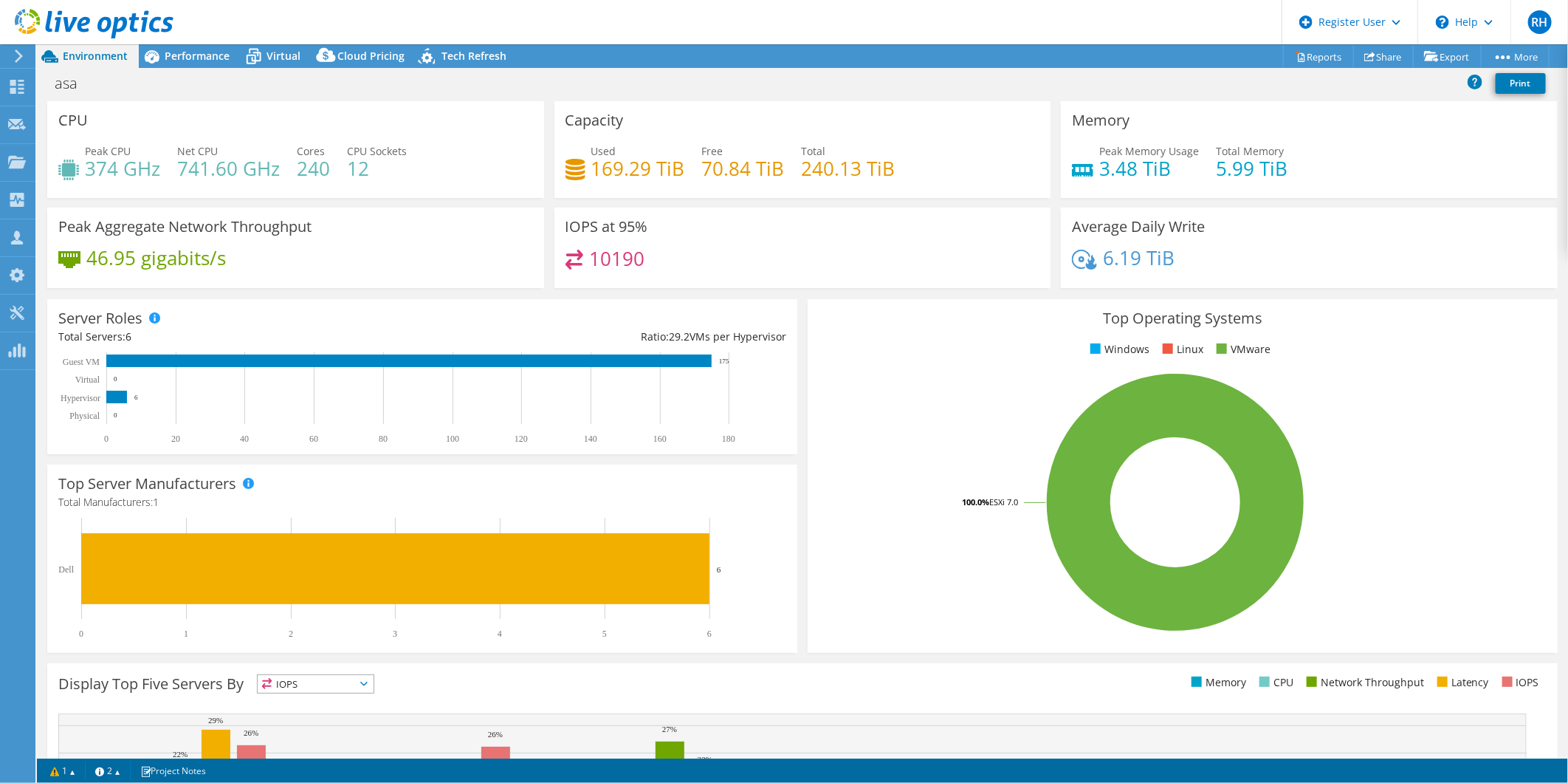
click at [947, 233] on div "IOPS at 95% 10190" at bounding box center [802, 247] width 496 height 80
drag, startPoint x: 652, startPoint y: 170, endPoint x: 588, endPoint y: 174, distance: 64.1
click at [591, 174] on h4 "169.29 TiB" at bounding box center [638, 168] width 94 height 16
drag, startPoint x: 588, startPoint y: 174, endPoint x: 613, endPoint y: 185, distance: 27.3
click at [613, 185] on div "Used 169.29 TiB Free 70.84 TiB Total 240.13 TiB" at bounding box center [802, 168] width 474 height 48
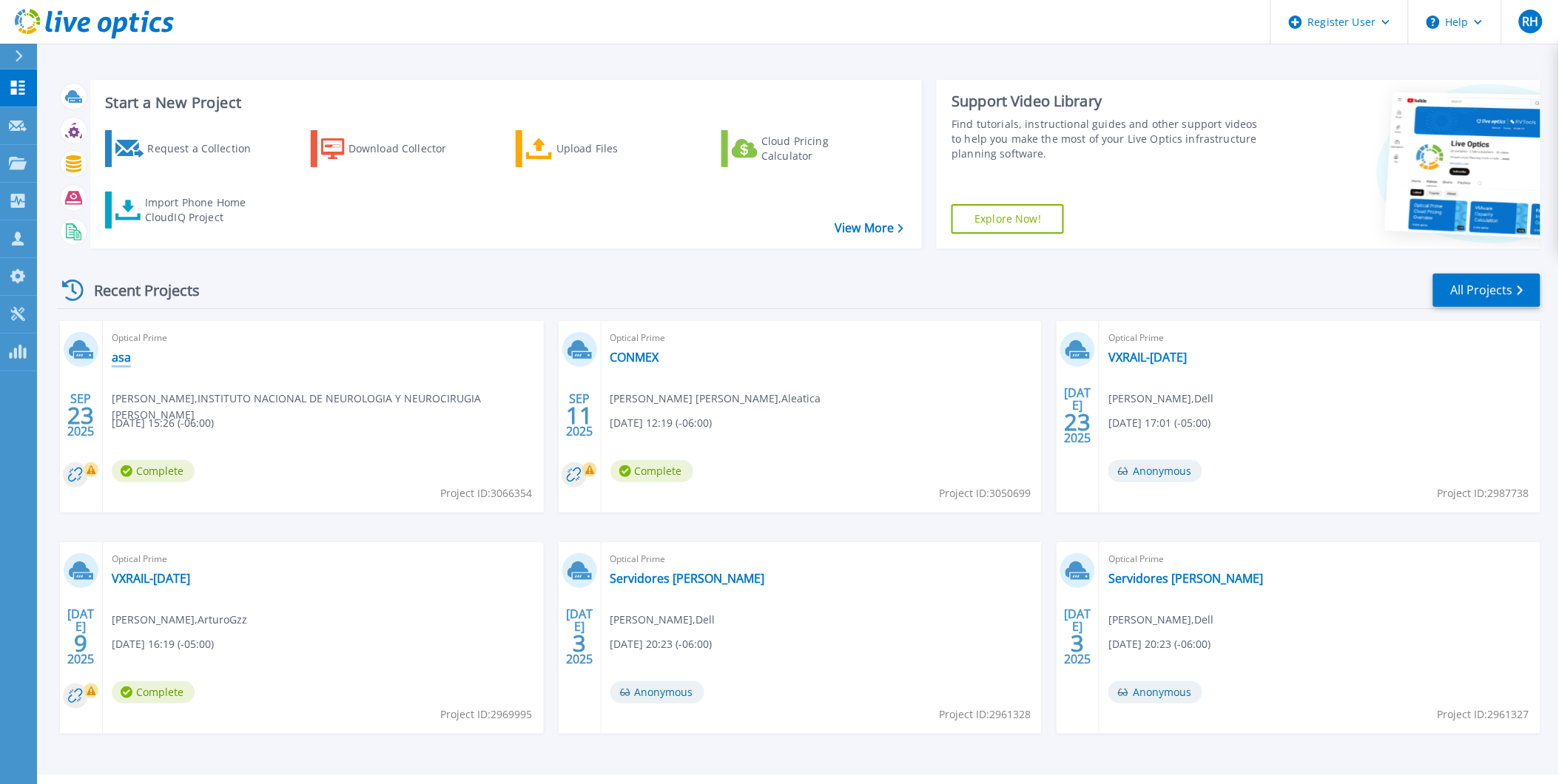
click at [127, 358] on link "asa" at bounding box center [121, 356] width 19 height 15
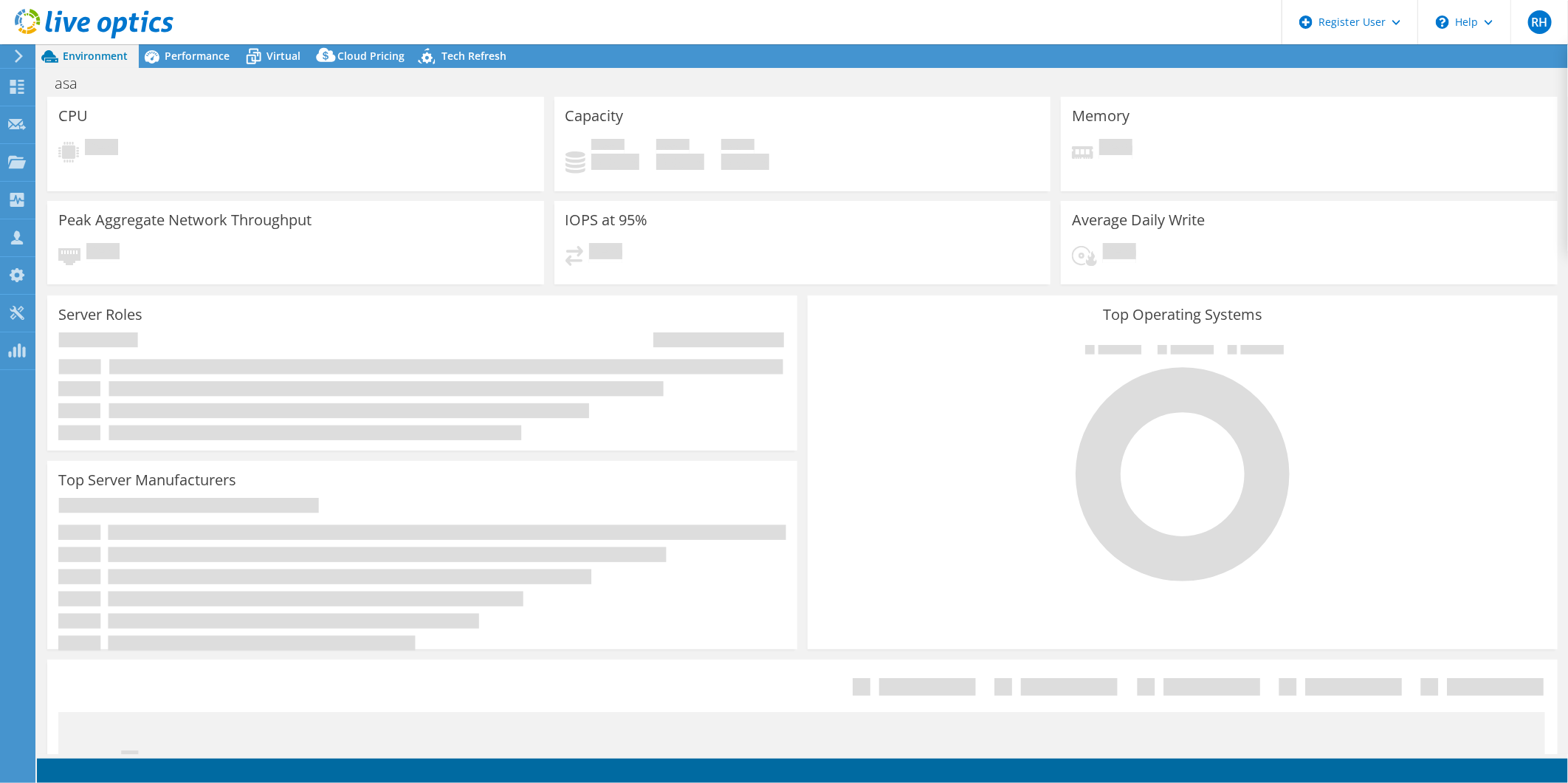
select select "USD"
